Goal: Task Accomplishment & Management: Use online tool/utility

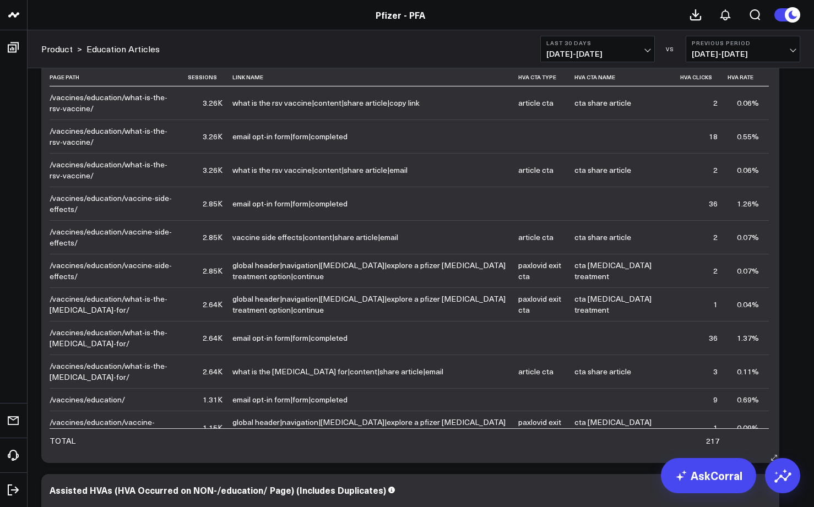
scroll to position [2279, 0]
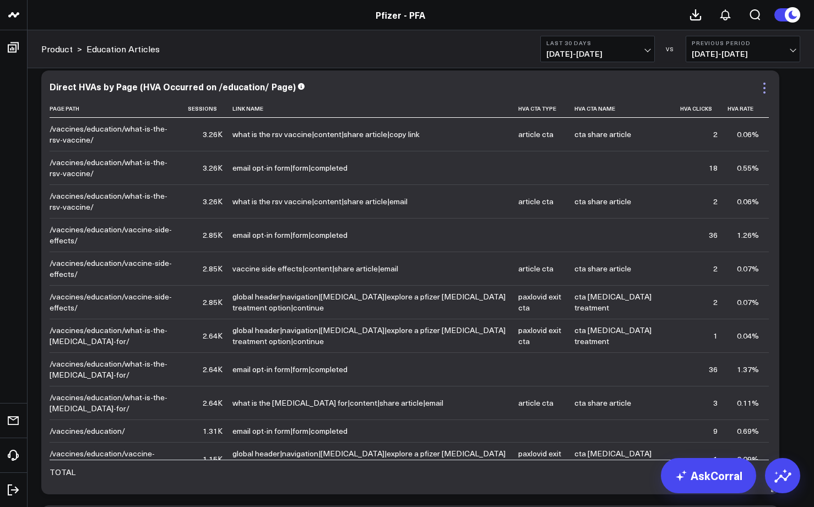
click at [762, 93] on icon at bounding box center [764, 87] width 13 height 13
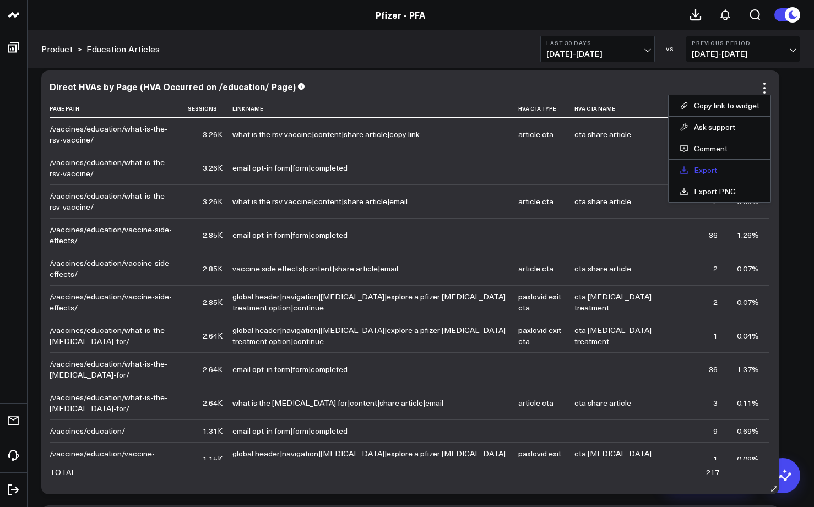
click at [710, 169] on link "Export" at bounding box center [719, 170] width 80 height 10
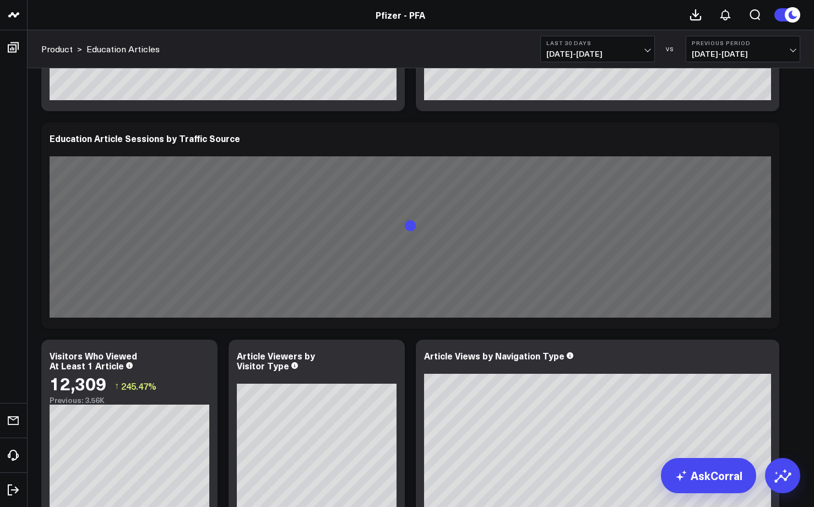
scroll to position [0, 0]
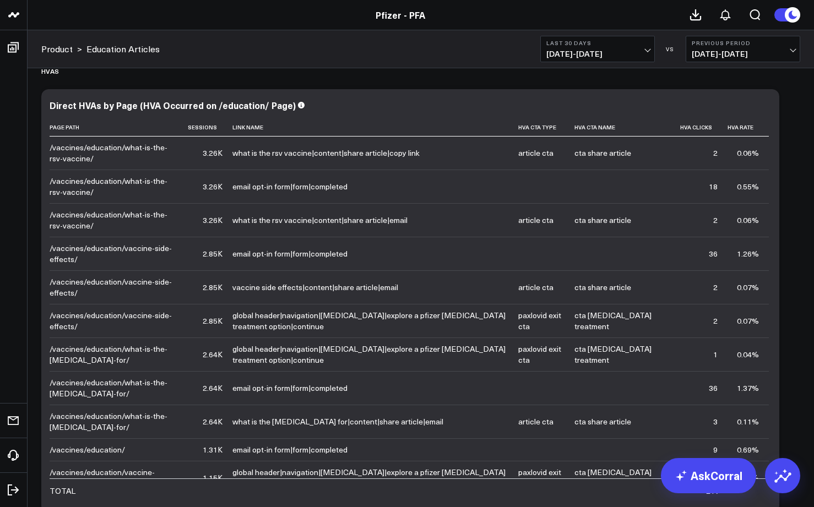
scroll to position [2271, 0]
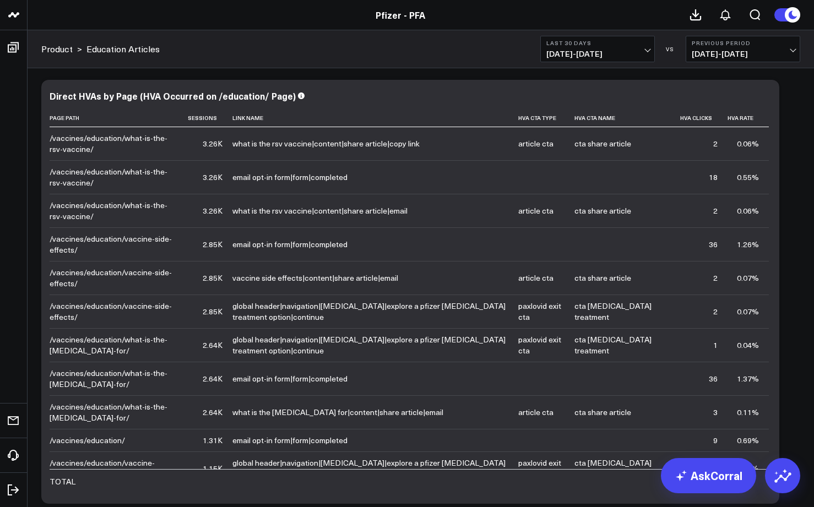
scroll to position [2271, 0]
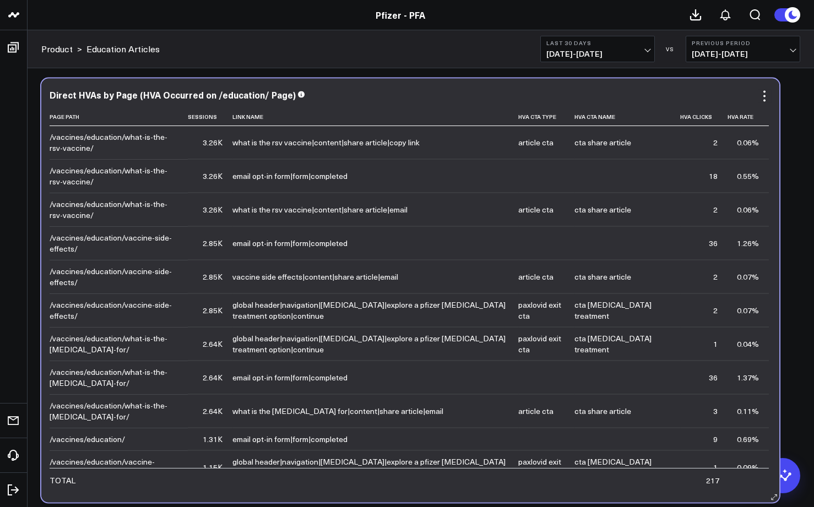
click at [57, 174] on div "/vaccines/education/what-is-the-rsv-vaccine/" at bounding box center [114, 176] width 128 height 22
click at [709, 177] on div "18" at bounding box center [713, 176] width 9 height 11
